Goal: Book appointment/travel/reservation

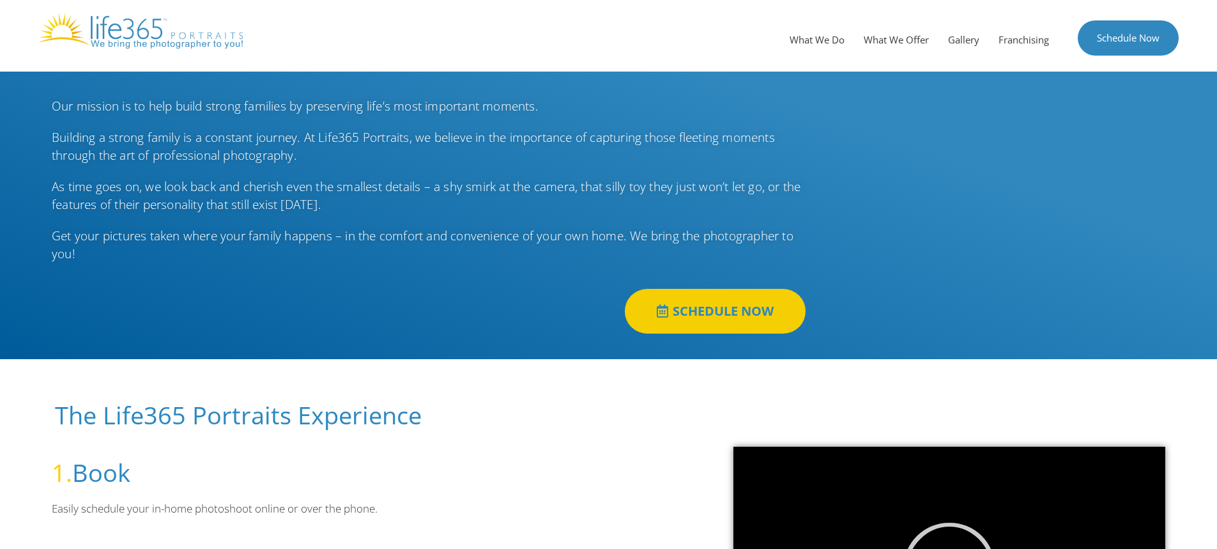
click at [695, 310] on span "SCHEDULE NOW" at bounding box center [723, 311] width 101 height 13
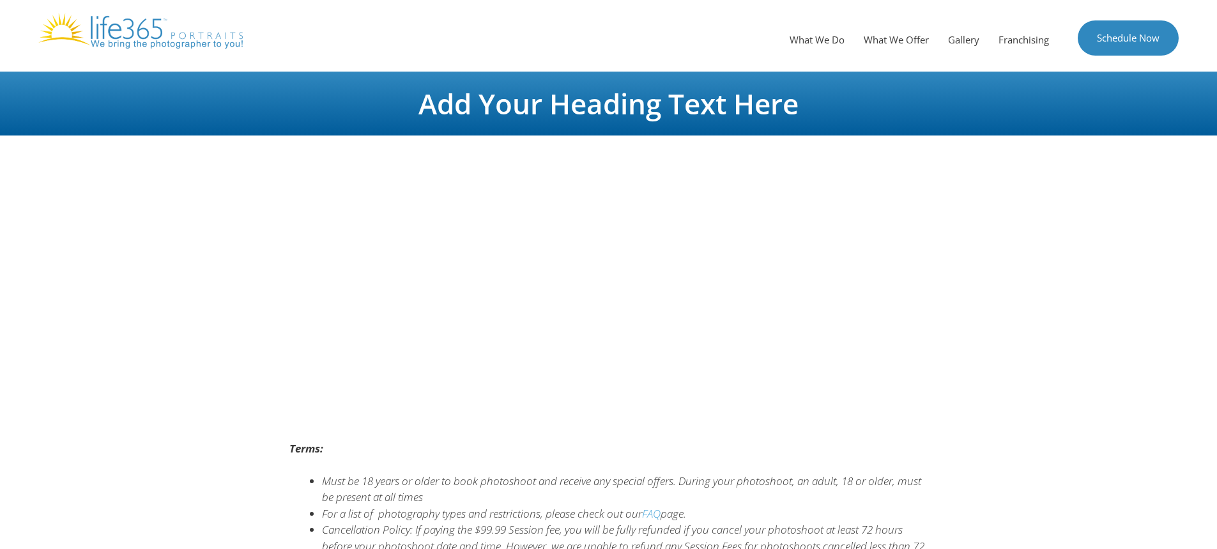
click at [580, 390] on div "Terms: Must be 18 years or older to book photoshoot and receive any special off…" at bounding box center [609, 485] width 652 height 282
